Goal: Find specific page/section: Find specific page/section

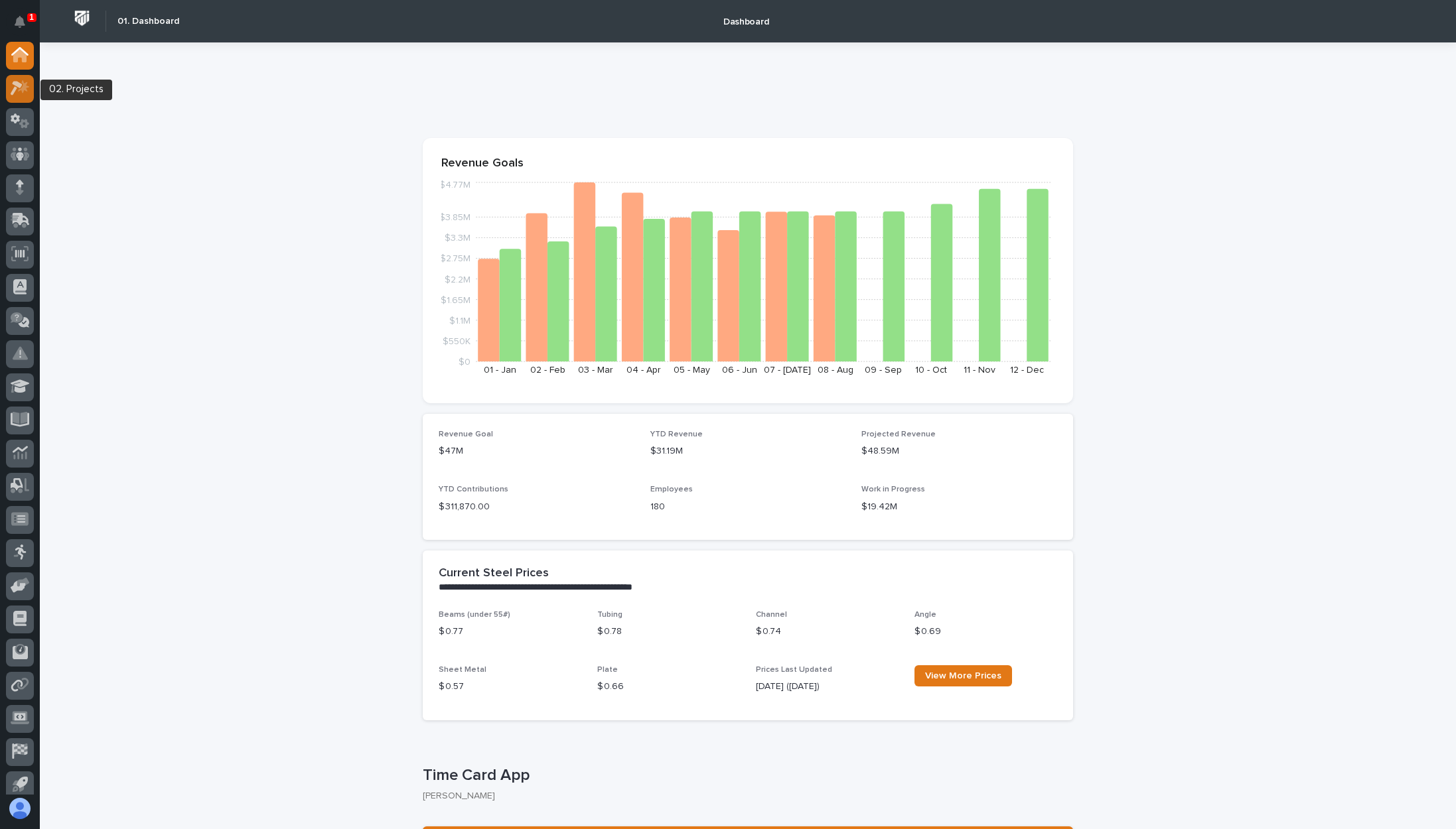
click at [22, 84] on icon at bounding box center [20, 88] width 20 height 15
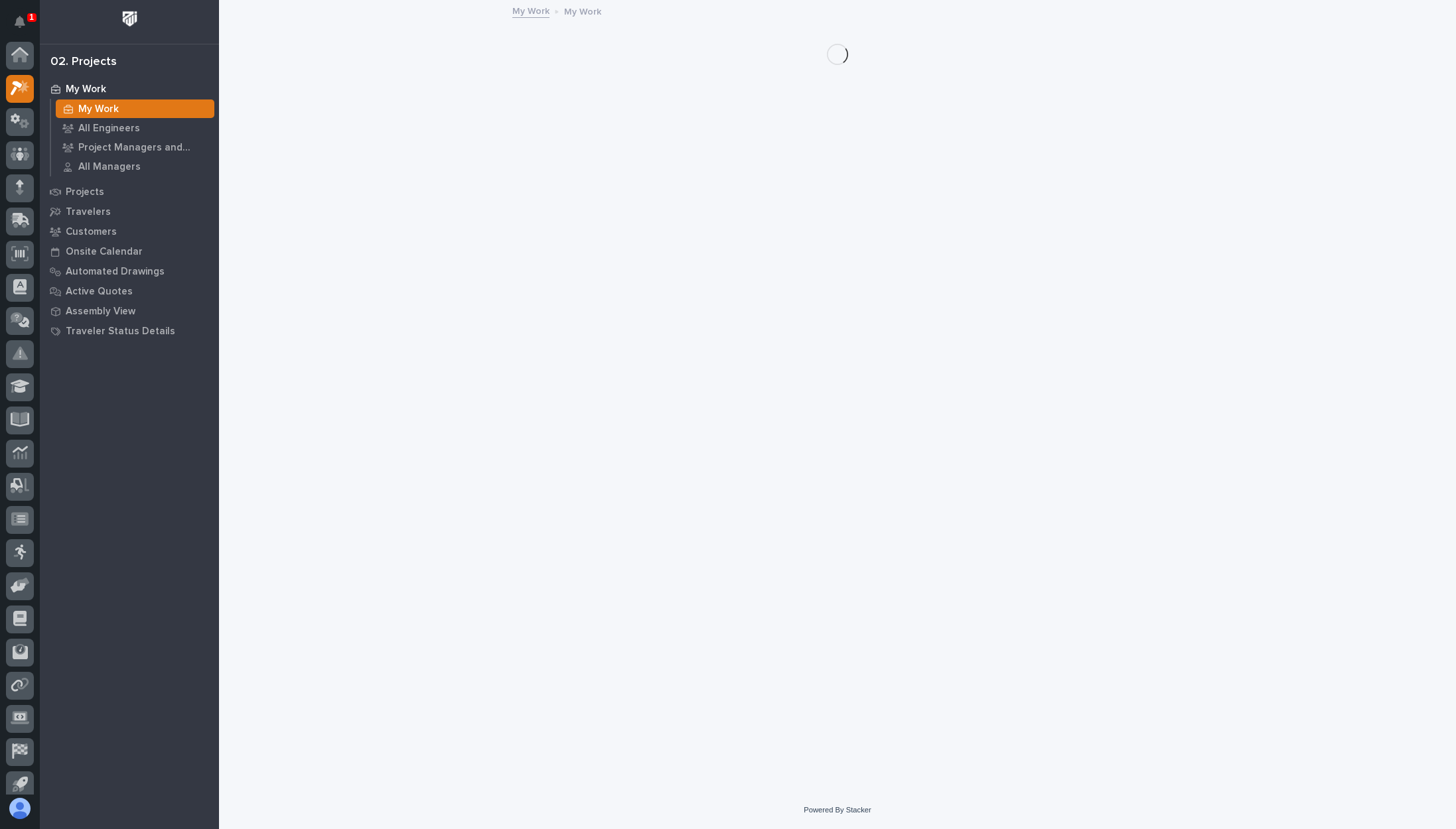
scroll to position [33, 0]
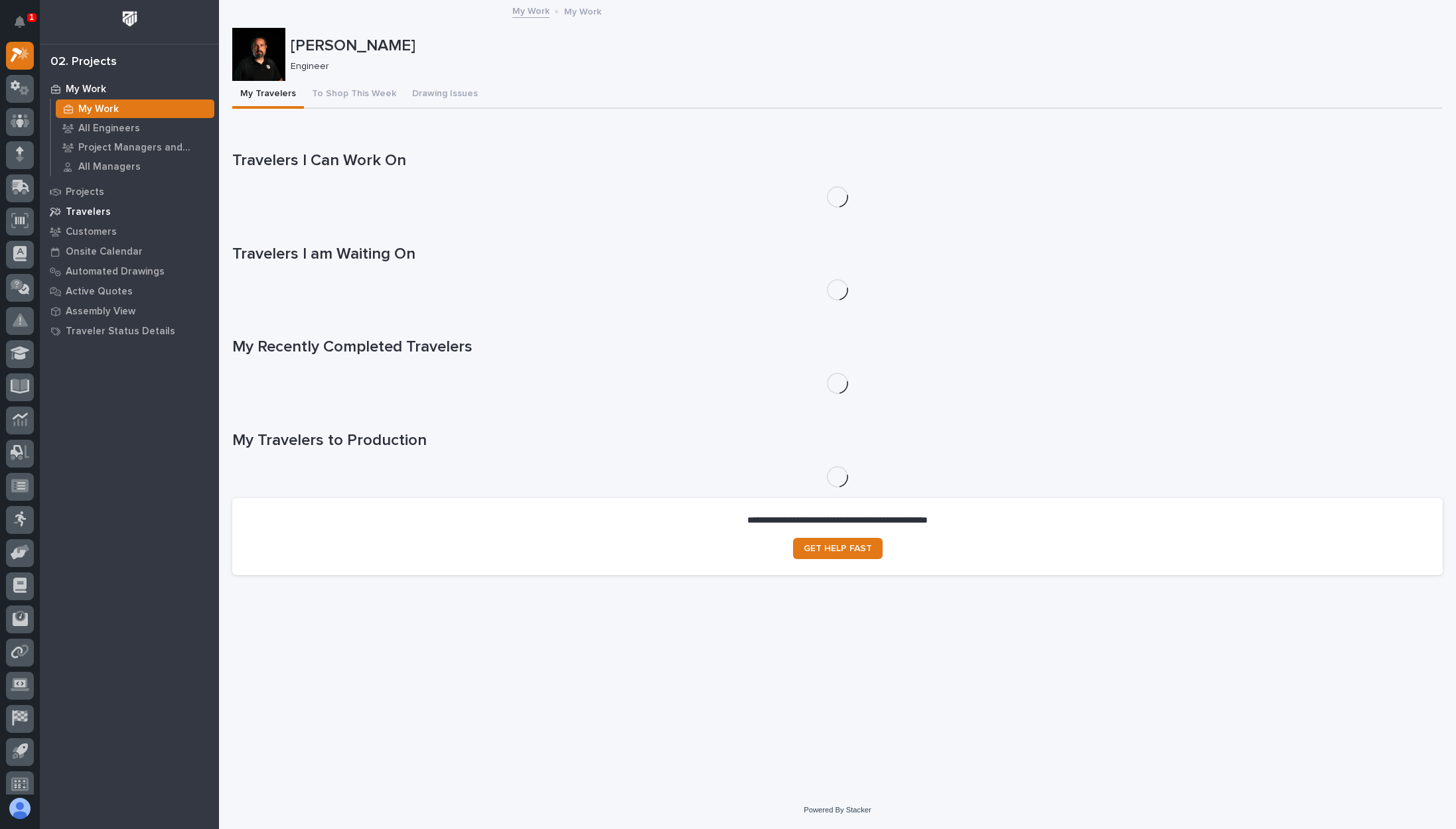
click at [100, 205] on div "Travelers" at bounding box center [129, 211] width 172 height 19
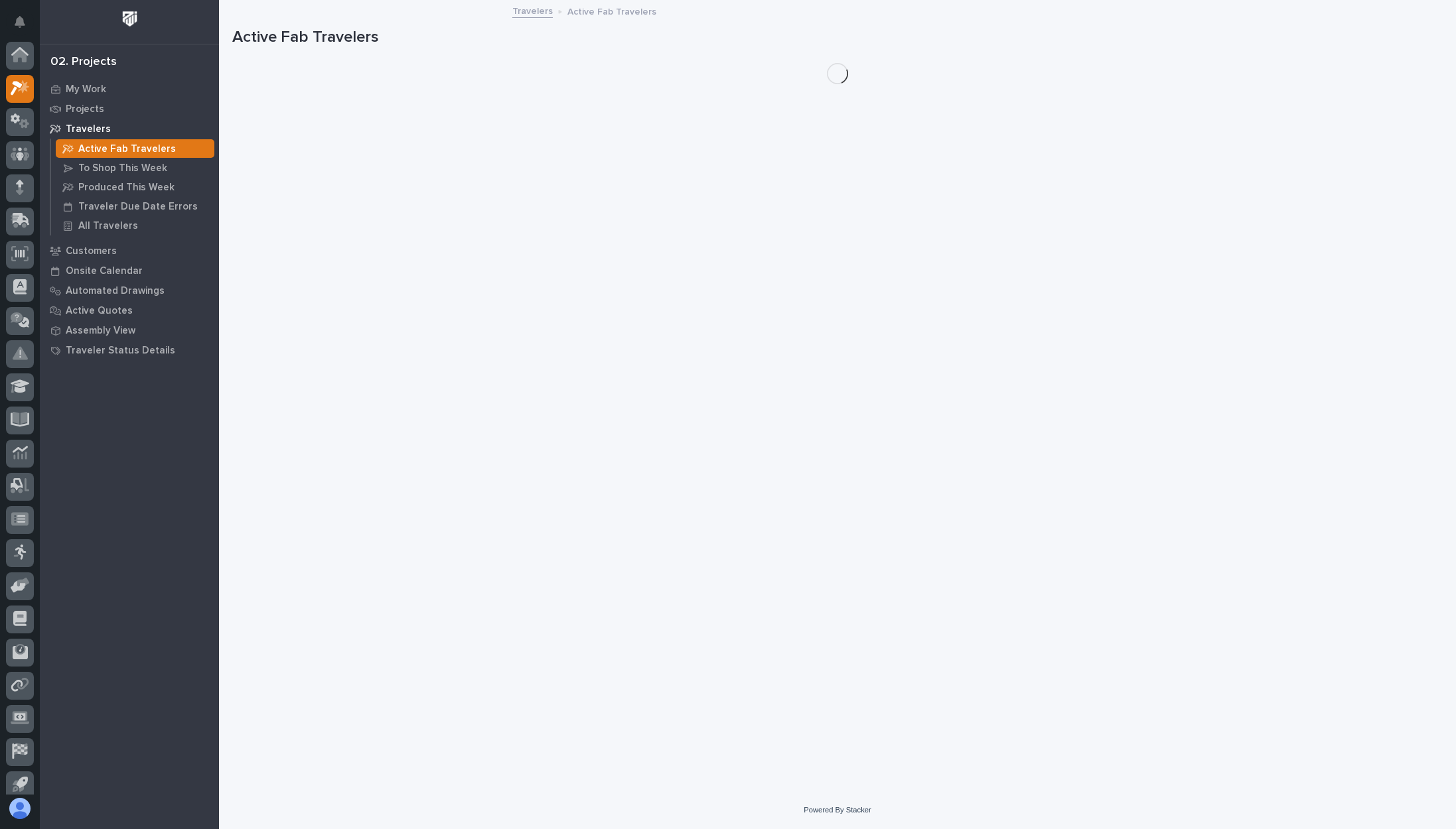
scroll to position [33, 0]
click at [98, 226] on p "All Travelers" at bounding box center [108, 226] width 60 height 12
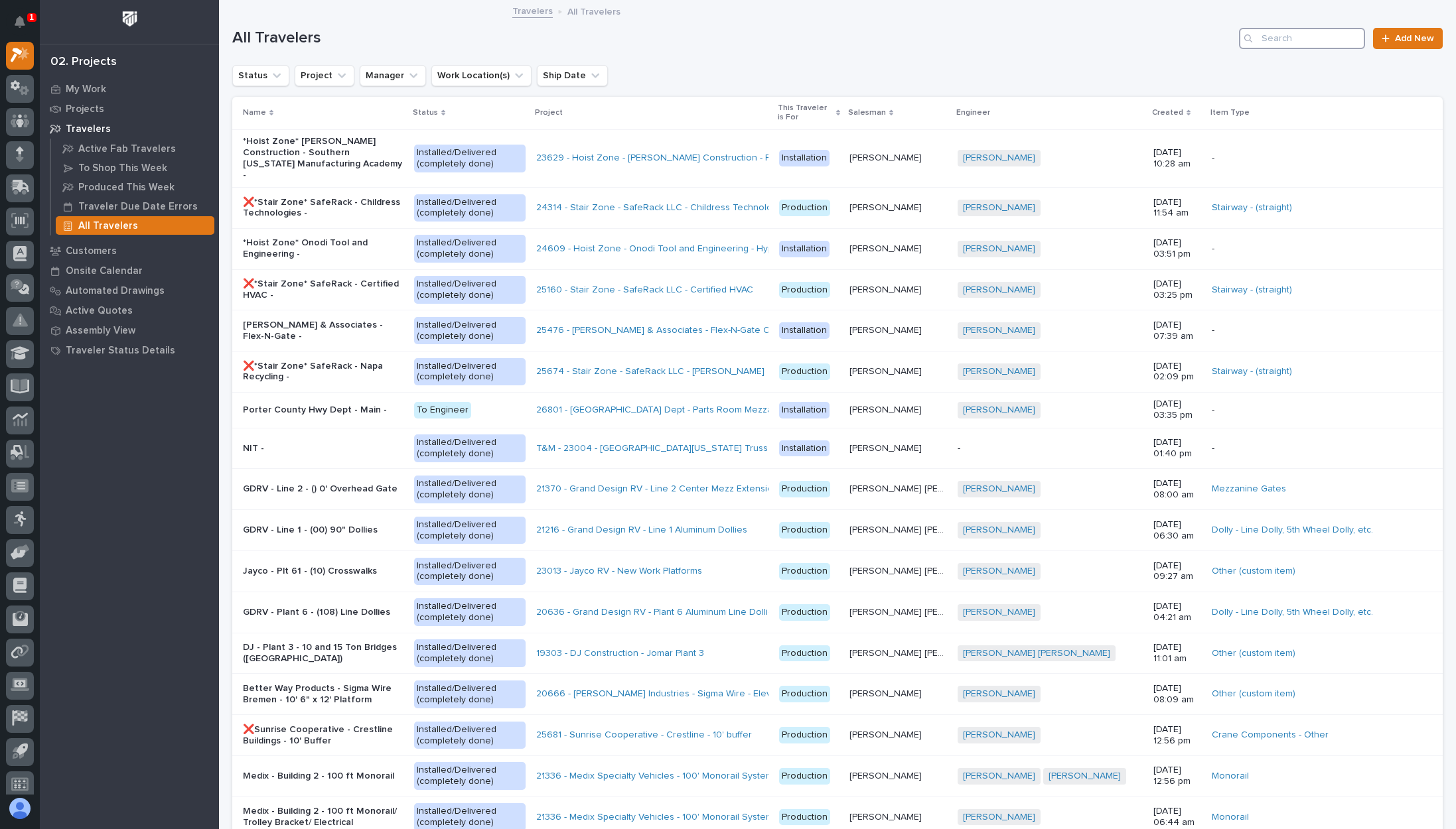
click at [1256, 44] on input "Search" at bounding box center [1302, 38] width 126 height 22
paste input "26834-BC-BL01"
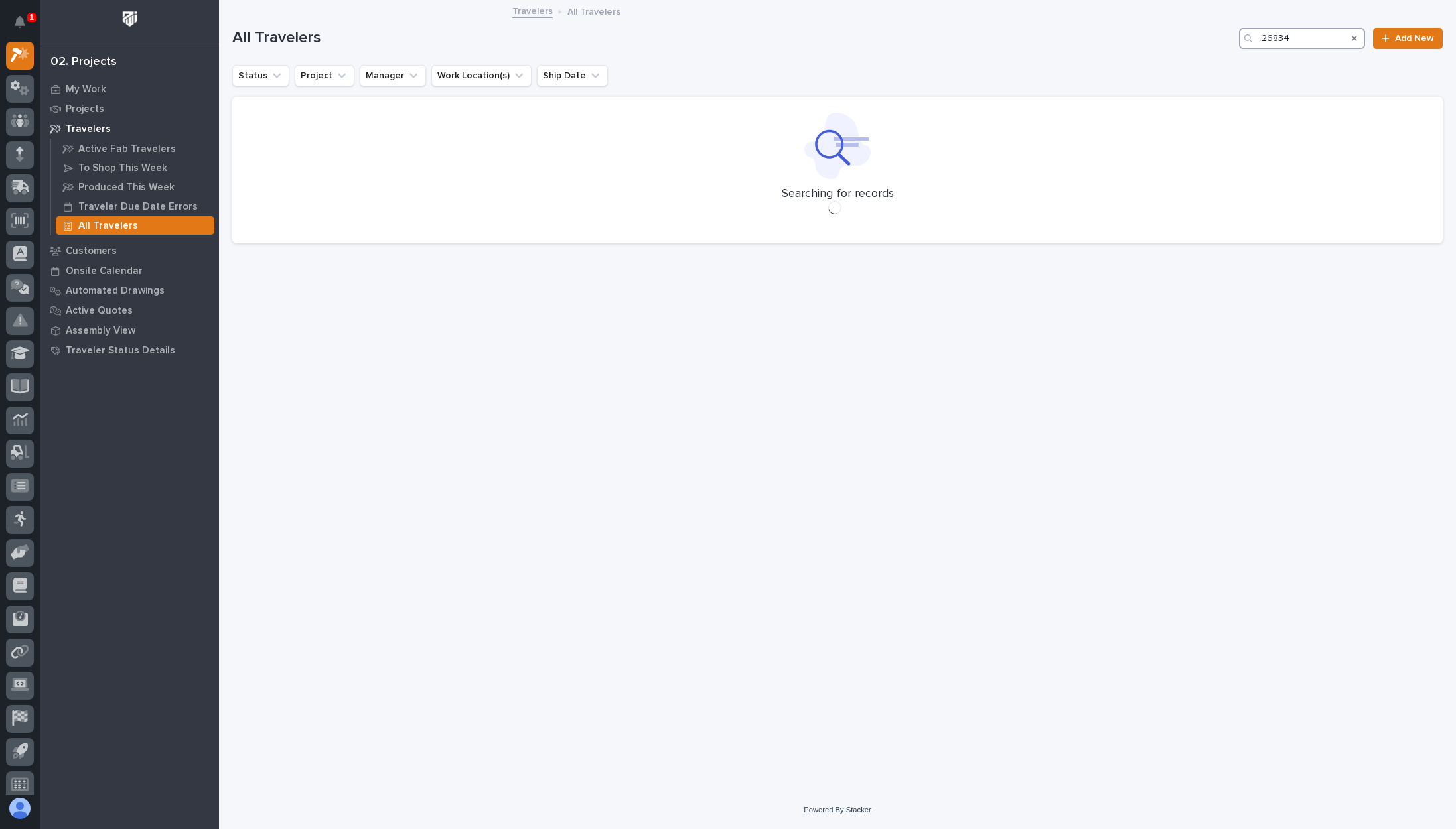
type input "26834"
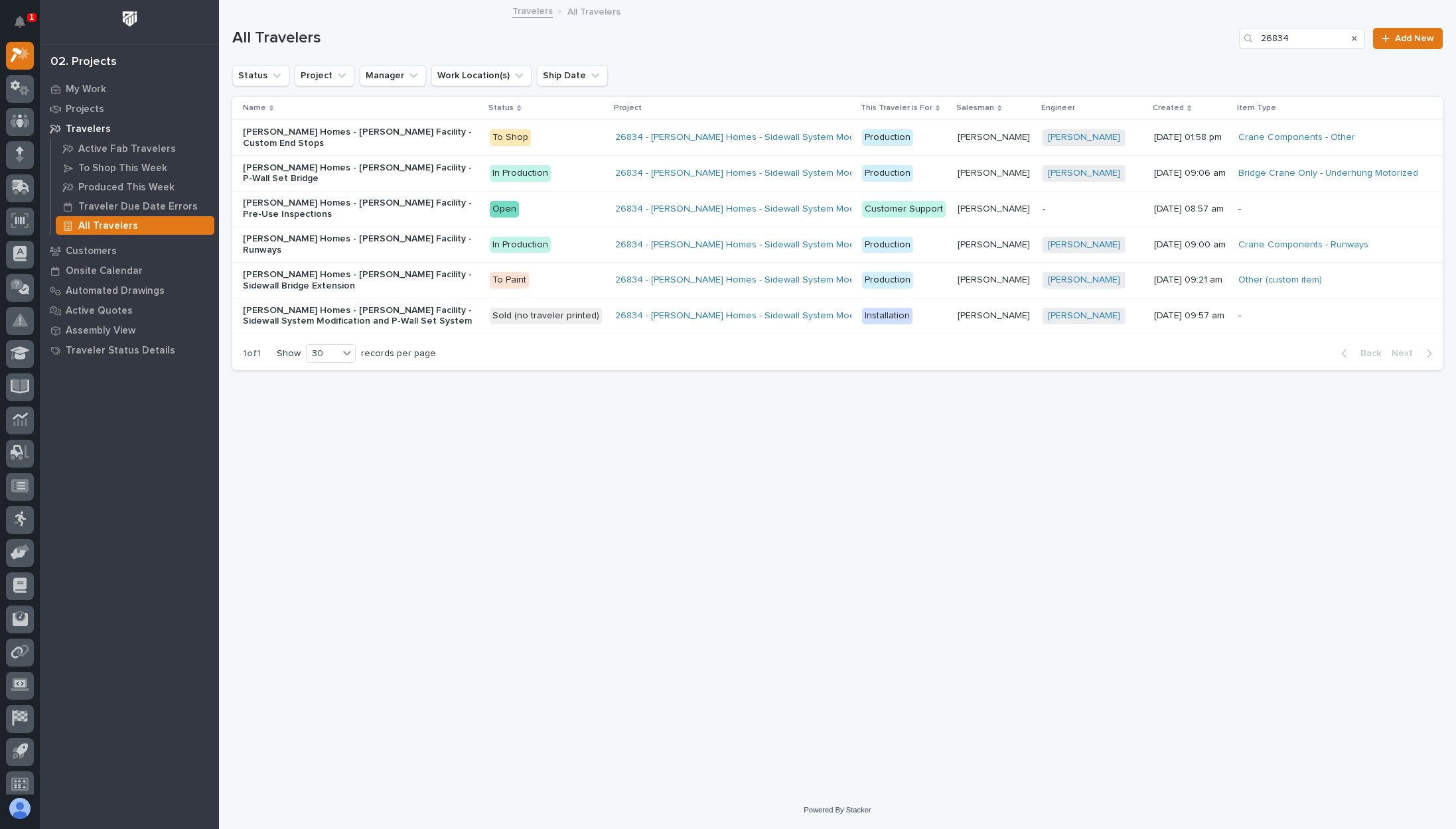
click at [410, 160] on div "[PERSON_NAME] Homes - [PERSON_NAME] Facility - P-Wall Set Bridge" at bounding box center [358, 172] width 232 height 25
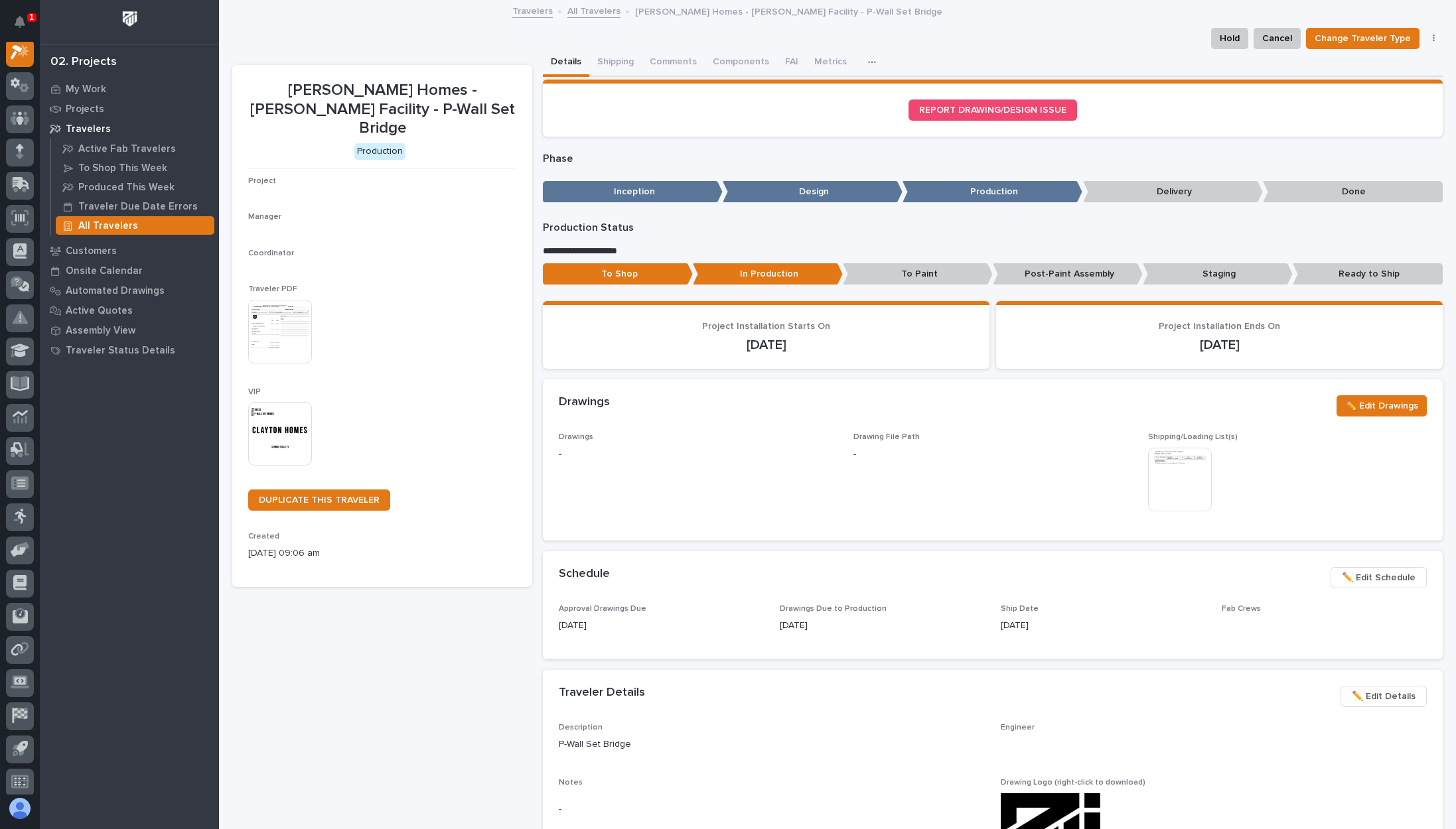
scroll to position [33, 0]
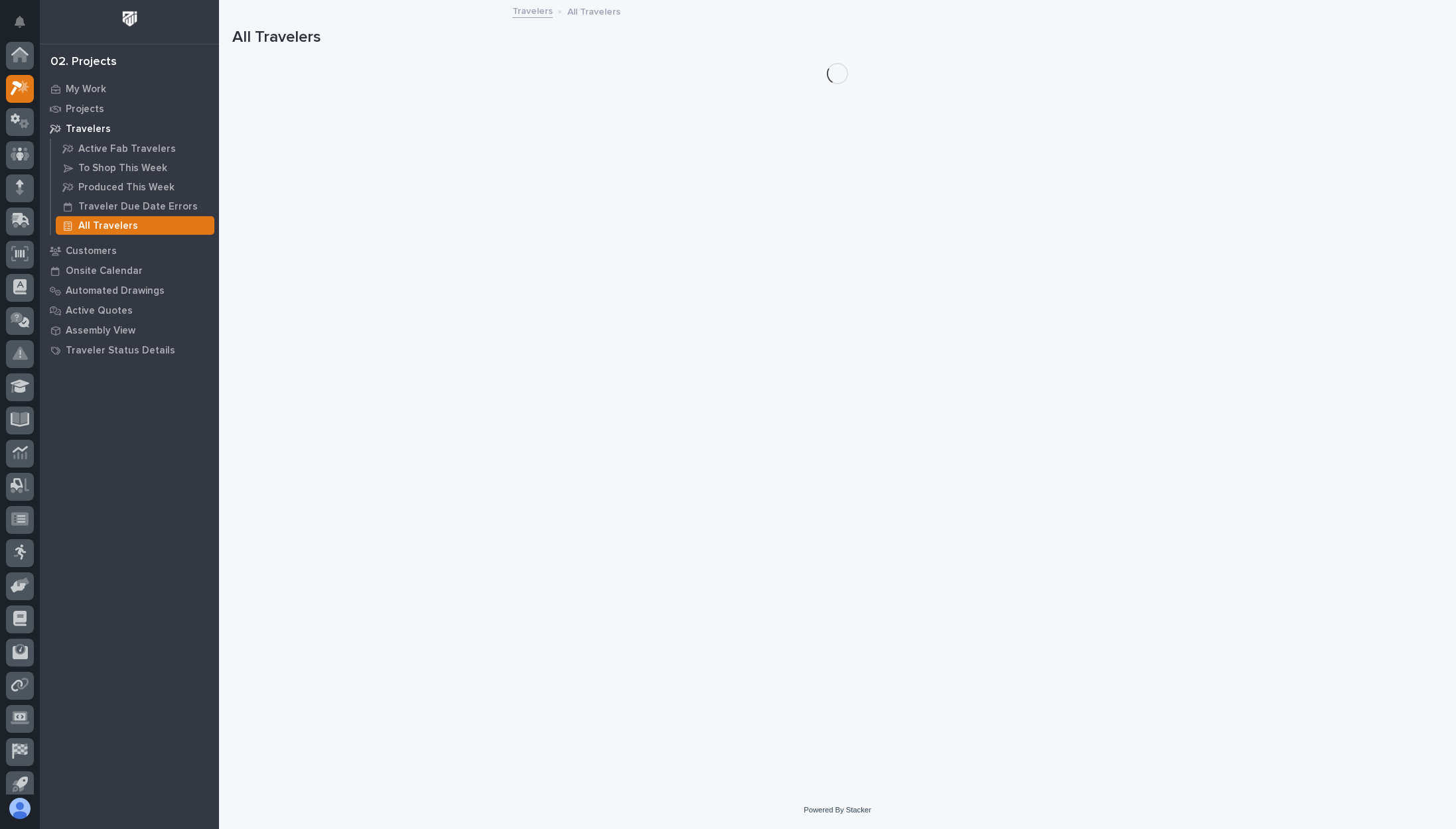
scroll to position [36, 0]
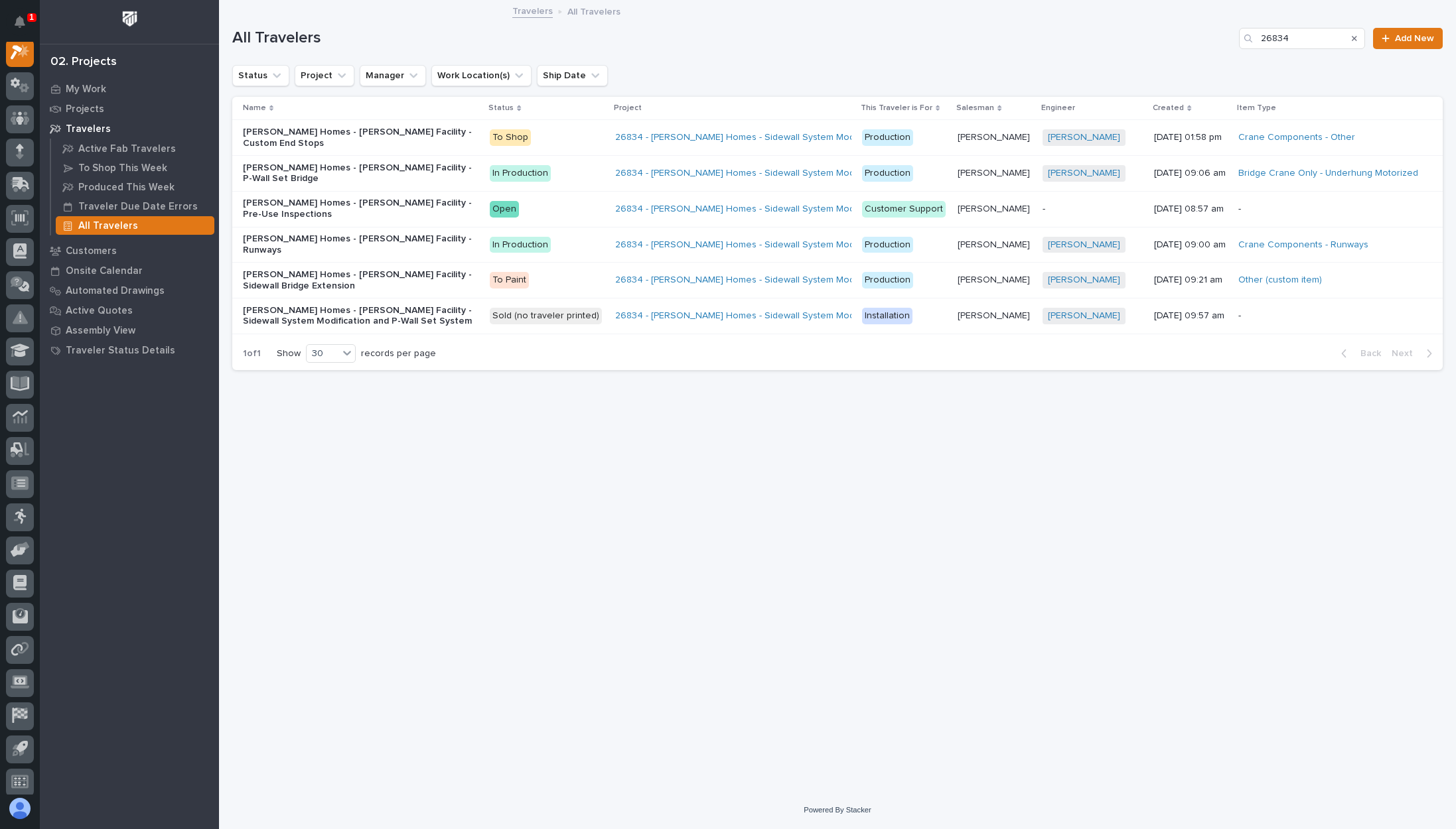
click at [1184, 26] on div "All Travelers 26834 Add New" at bounding box center [837, 33] width 1210 height 64
